Goal: Find contact information: Find contact information

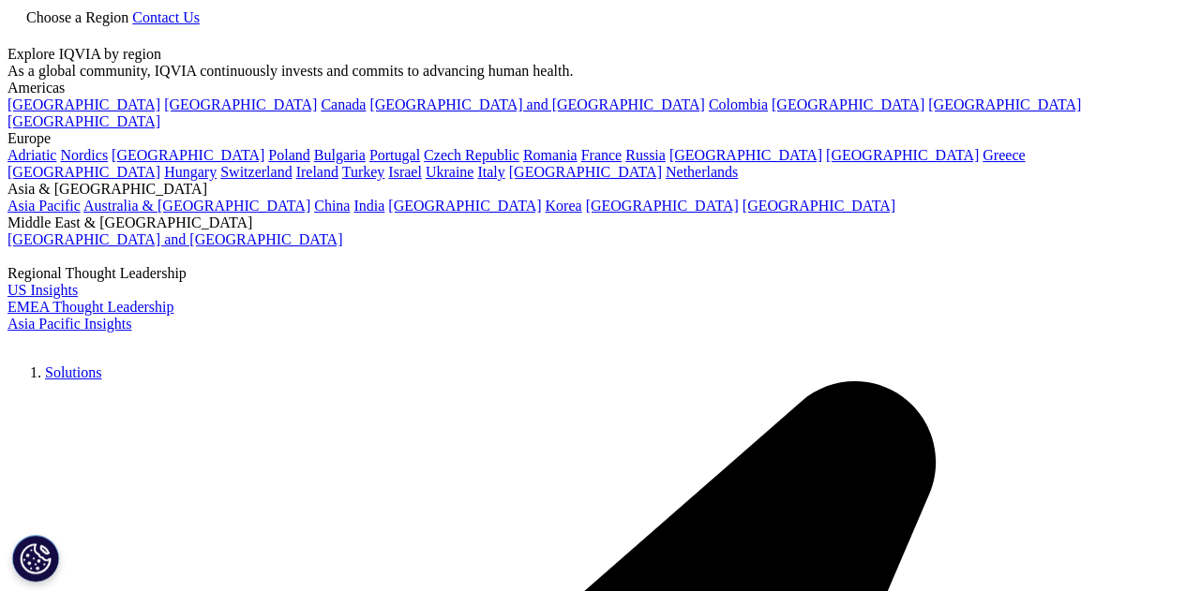
click at [132, 25] on link "Choose a Region" at bounding box center [69, 17] width 125 height 16
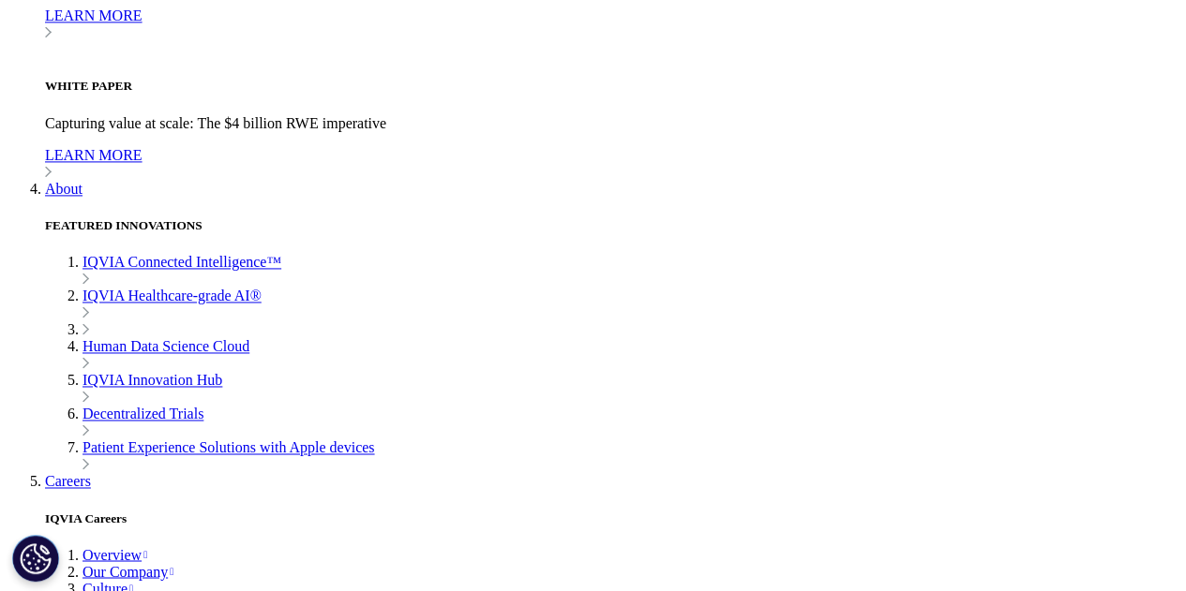
scroll to position [4841, 0]
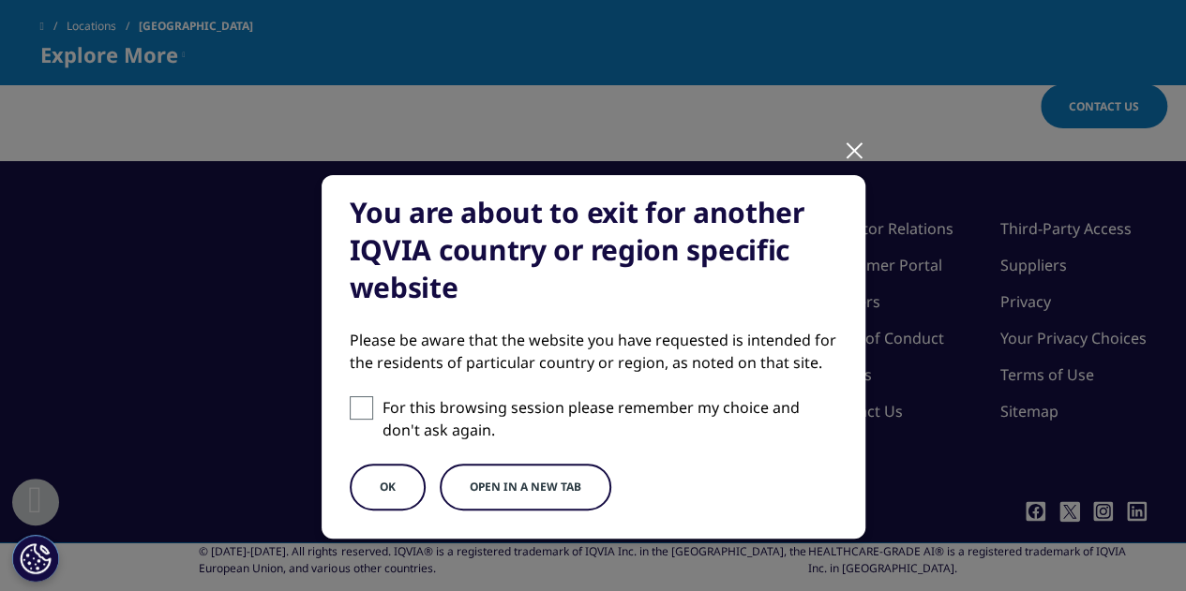
click at [844, 152] on div at bounding box center [855, 150] width 22 height 52
